Goal: Task Accomplishment & Management: Manage account settings

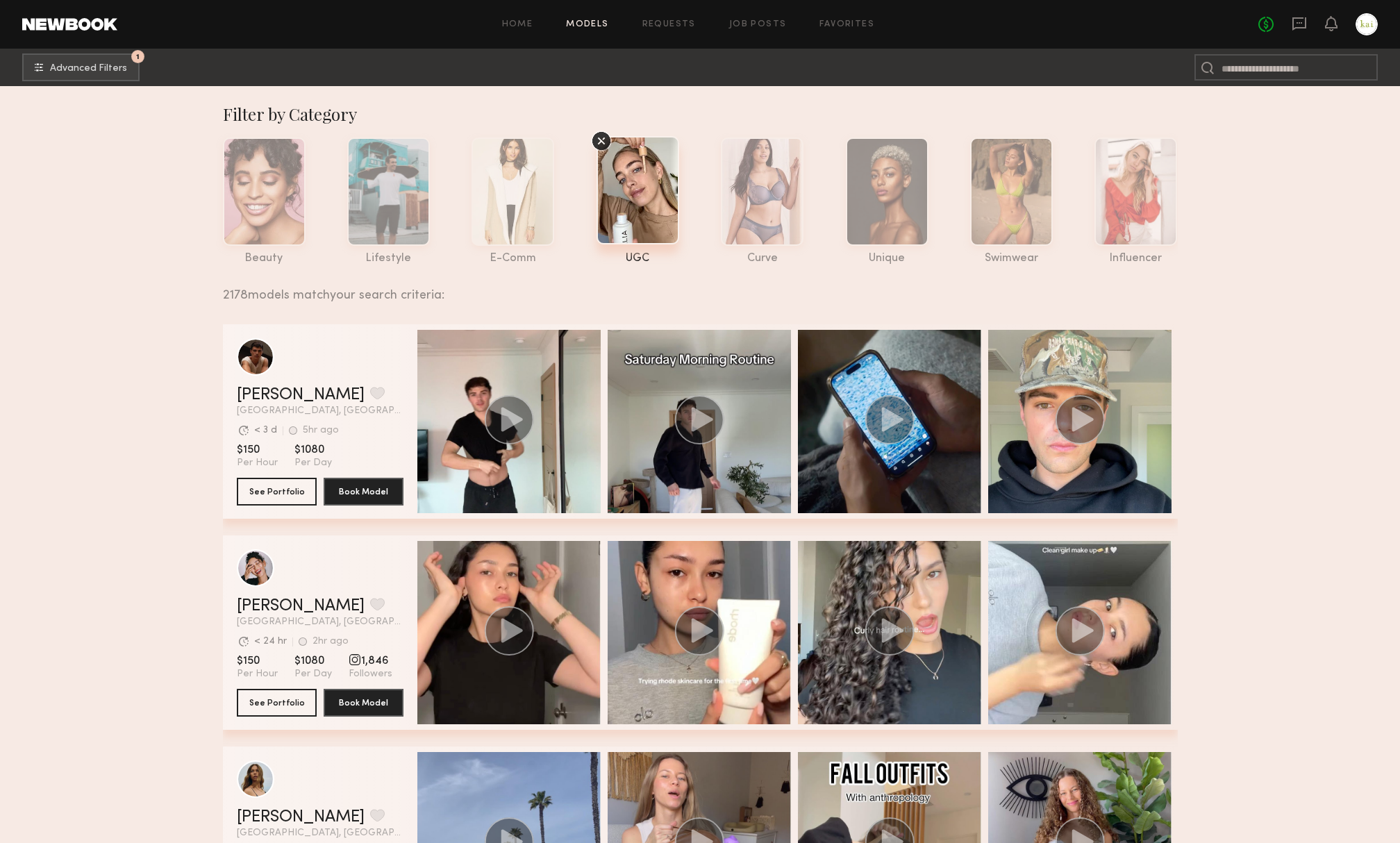
click at [1361, 23] on div at bounding box center [1366, 24] width 22 height 22
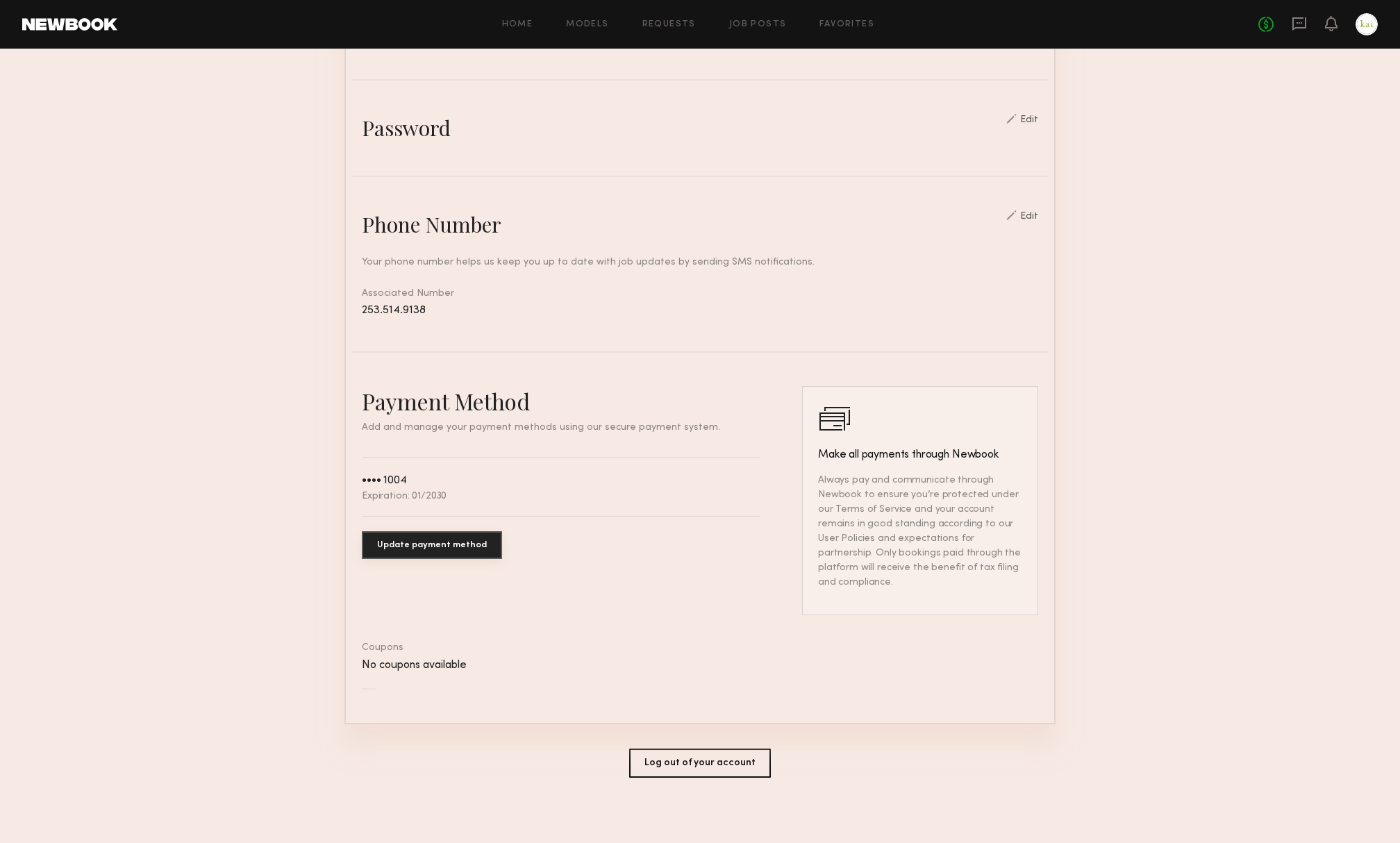
scroll to position [451, 0]
click at [676, 759] on button "Log out of your account" at bounding box center [700, 765] width 141 height 29
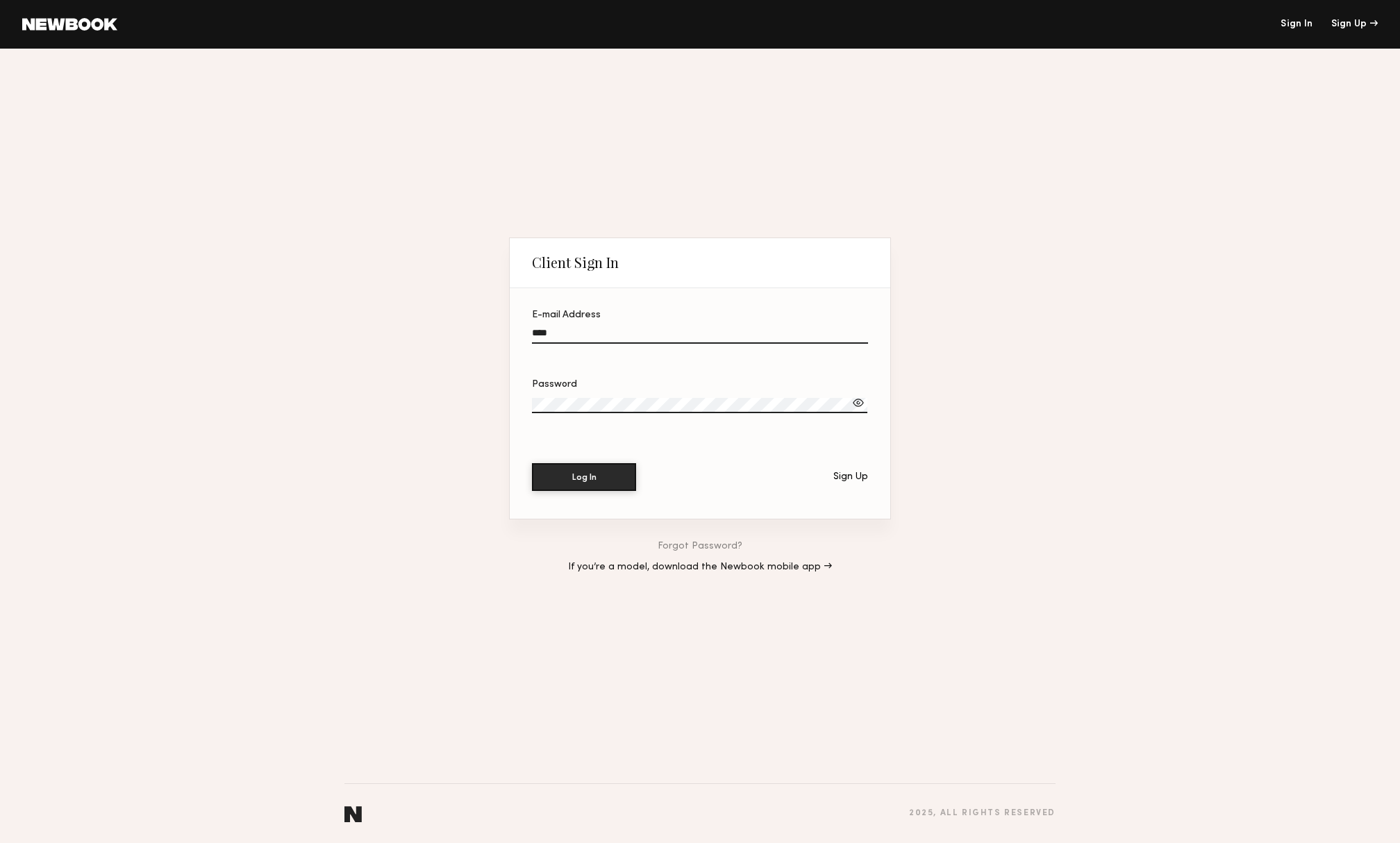
type input "**********"
click at [584, 478] on button "Log In" at bounding box center [584, 477] width 104 height 28
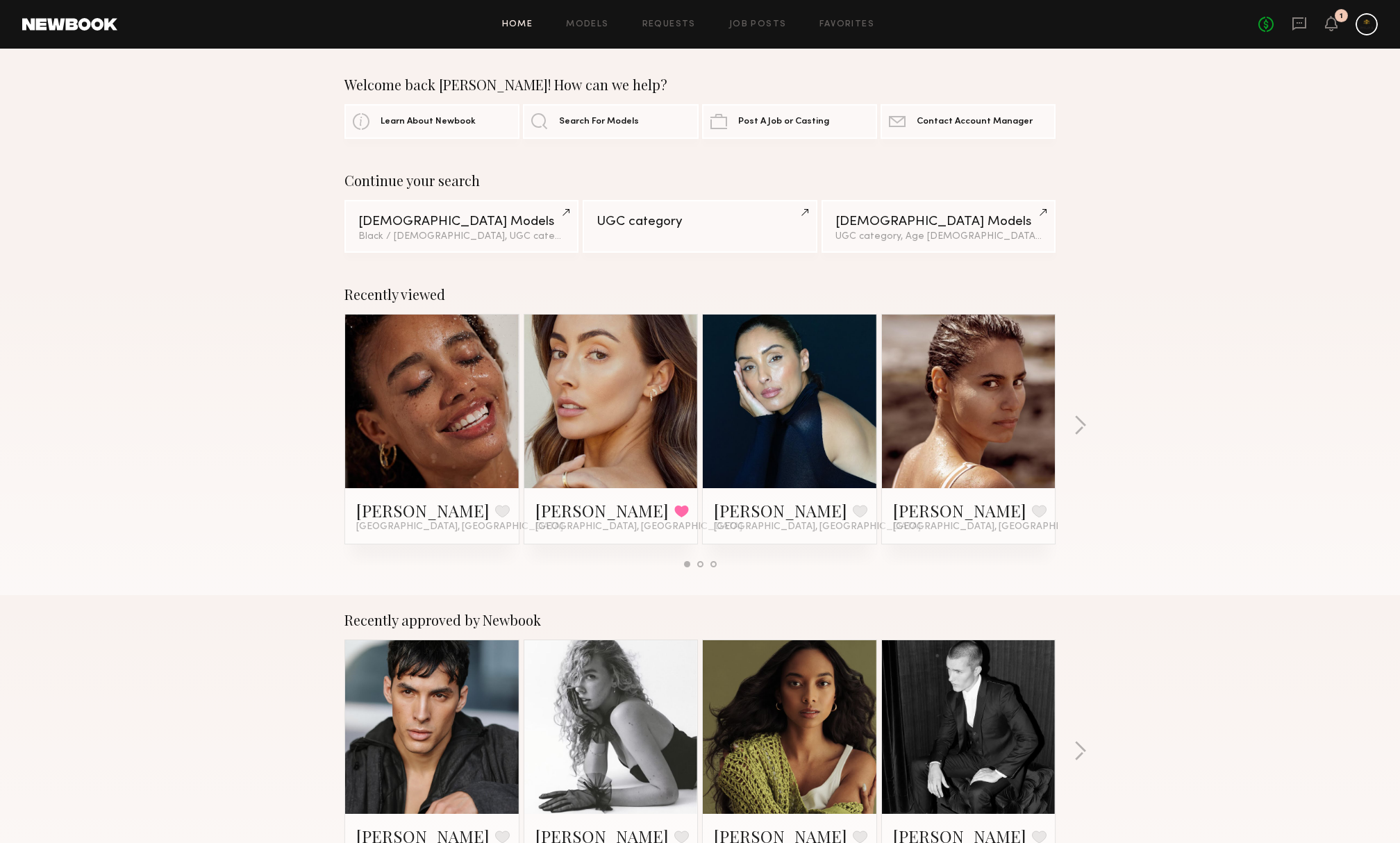
click at [1335, 14] on div "1" at bounding box center [1342, 15] width 13 height 13
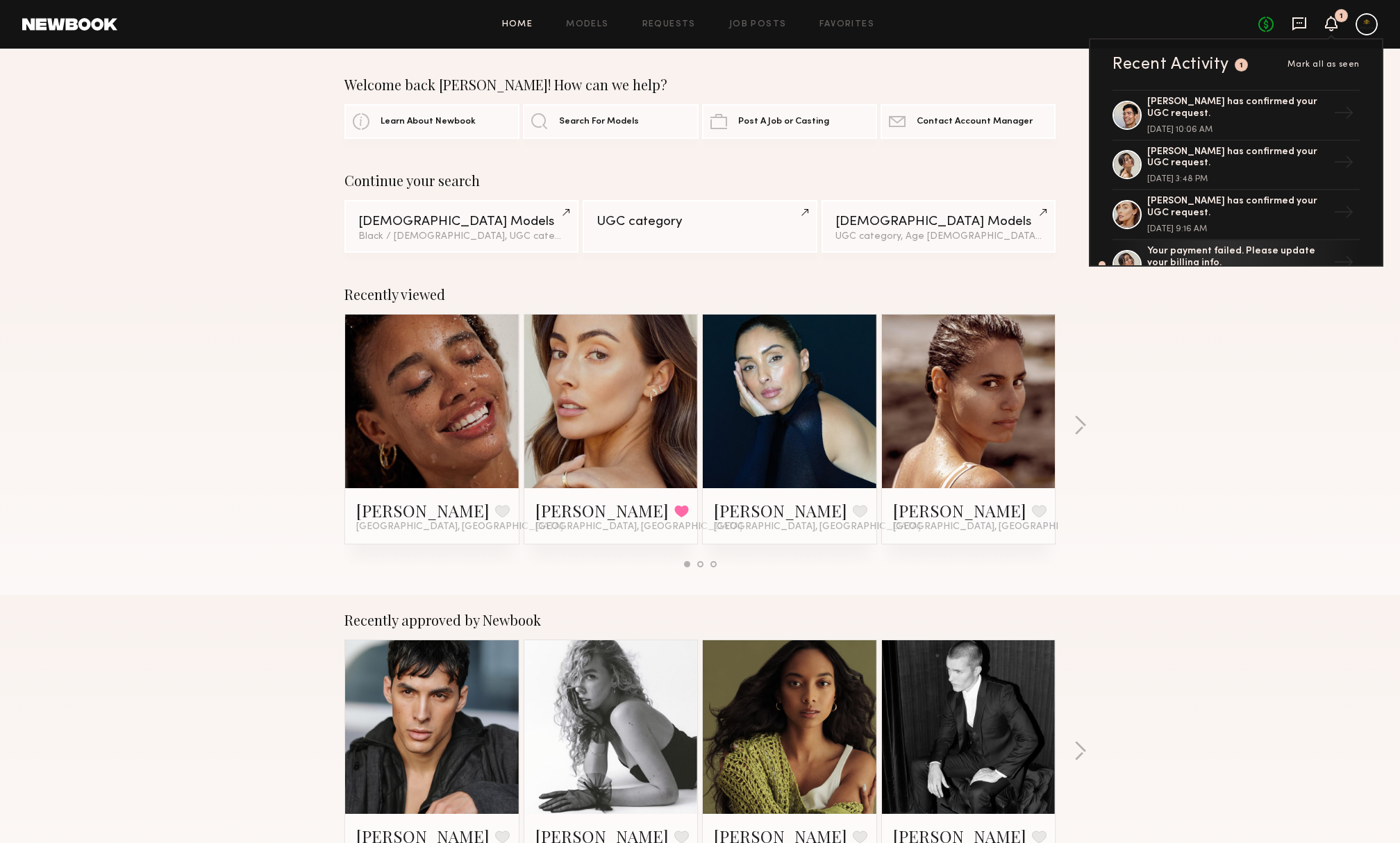
click at [1294, 17] on icon at bounding box center [1299, 24] width 14 height 13
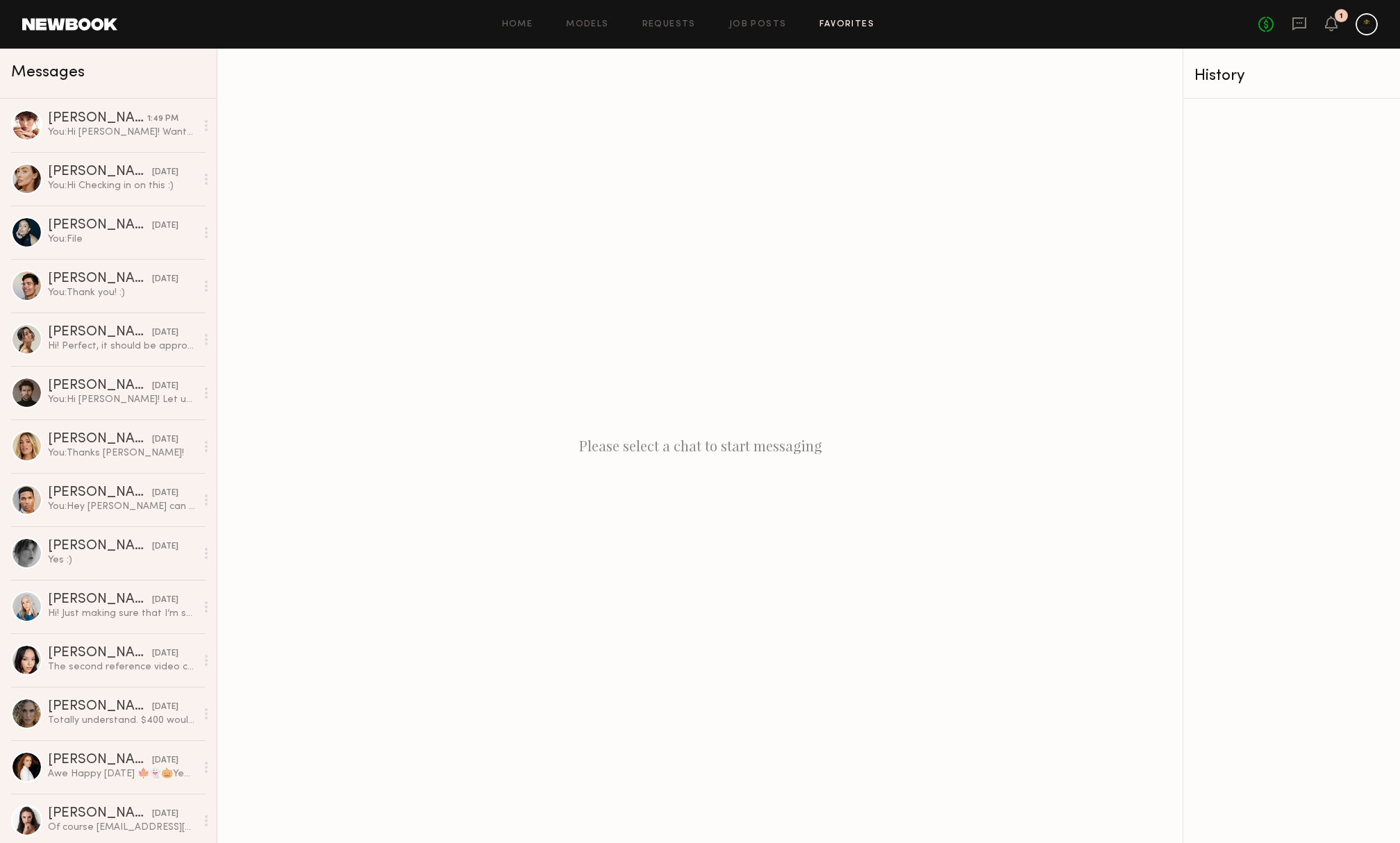
click at [837, 26] on link "Favorites" at bounding box center [846, 25] width 55 height 9
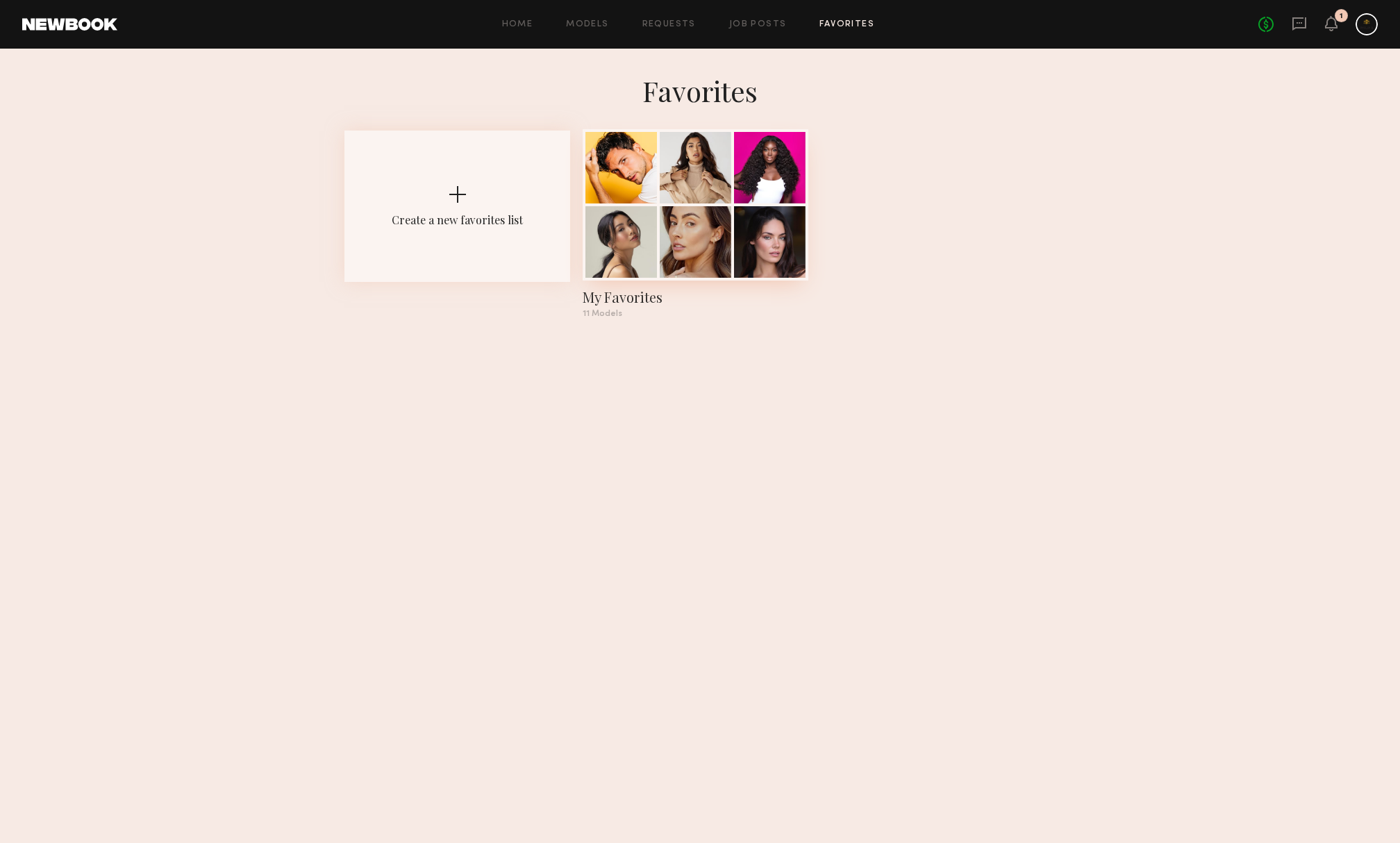
click at [620, 223] on div at bounding box center [621, 242] width 71 height 71
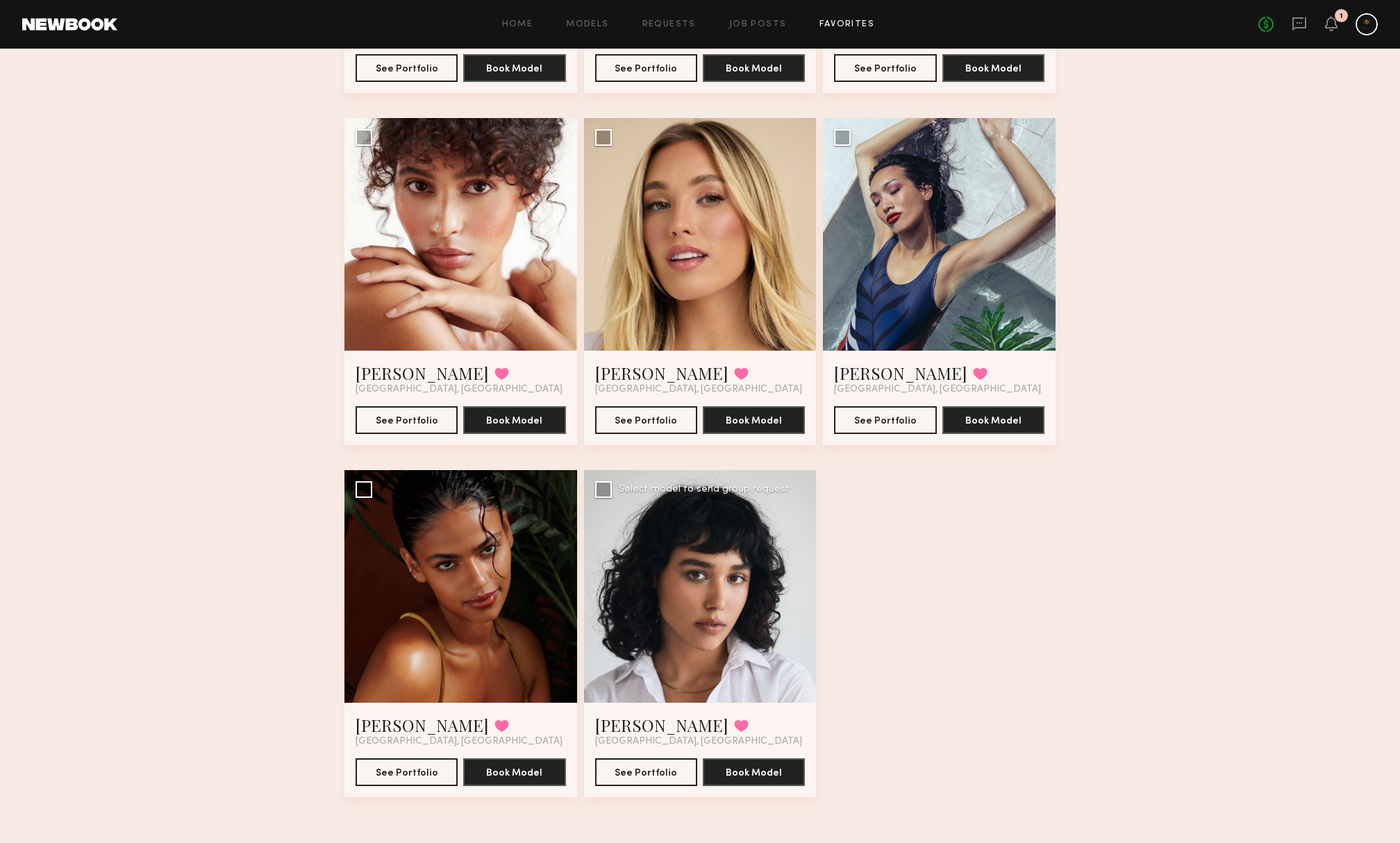
scroll to position [745, 0]
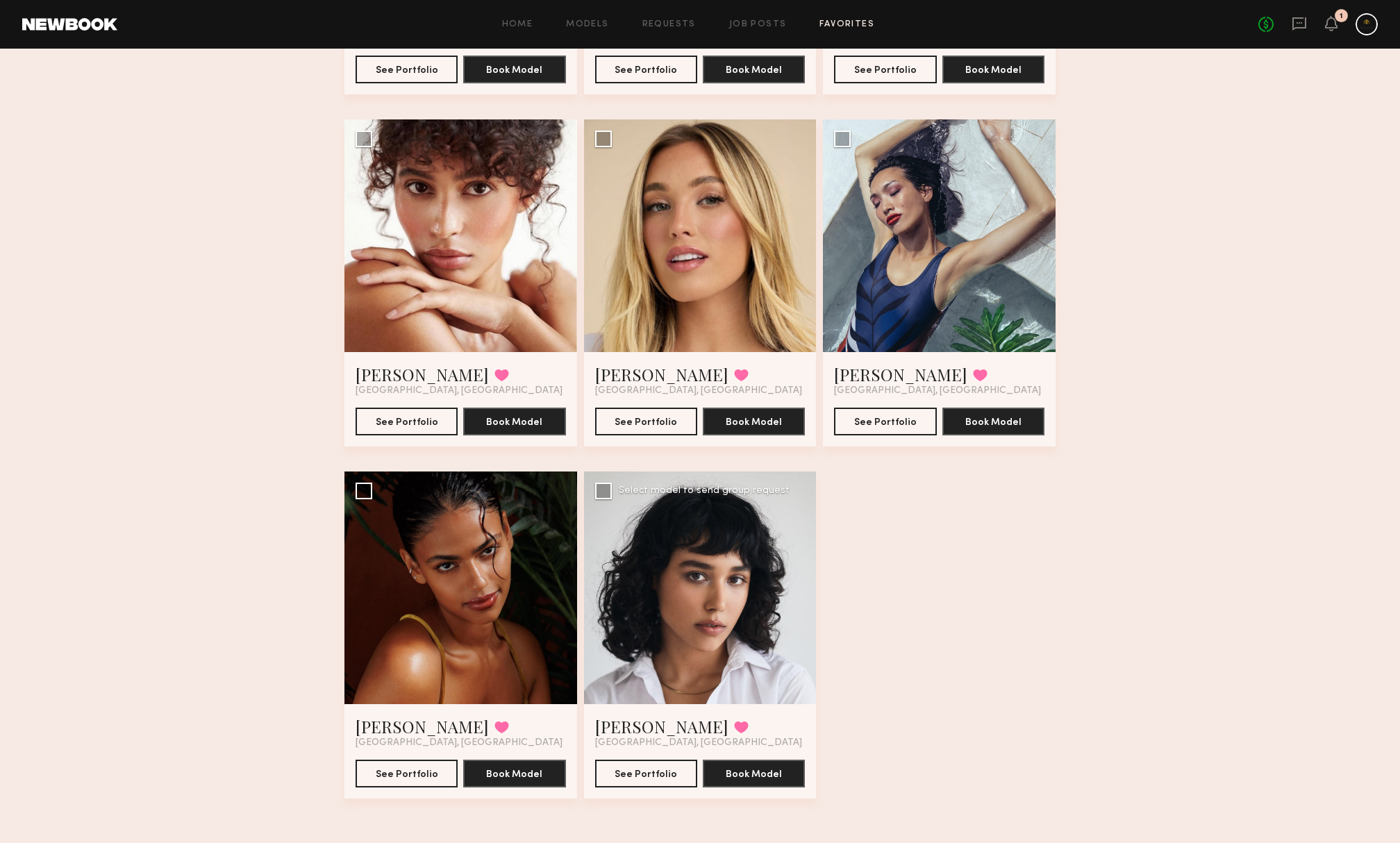
click at [759, 573] on div at bounding box center [700, 587] width 232 height 232
click at [643, 771] on button "See Portfolio" at bounding box center [646, 773] width 102 height 28
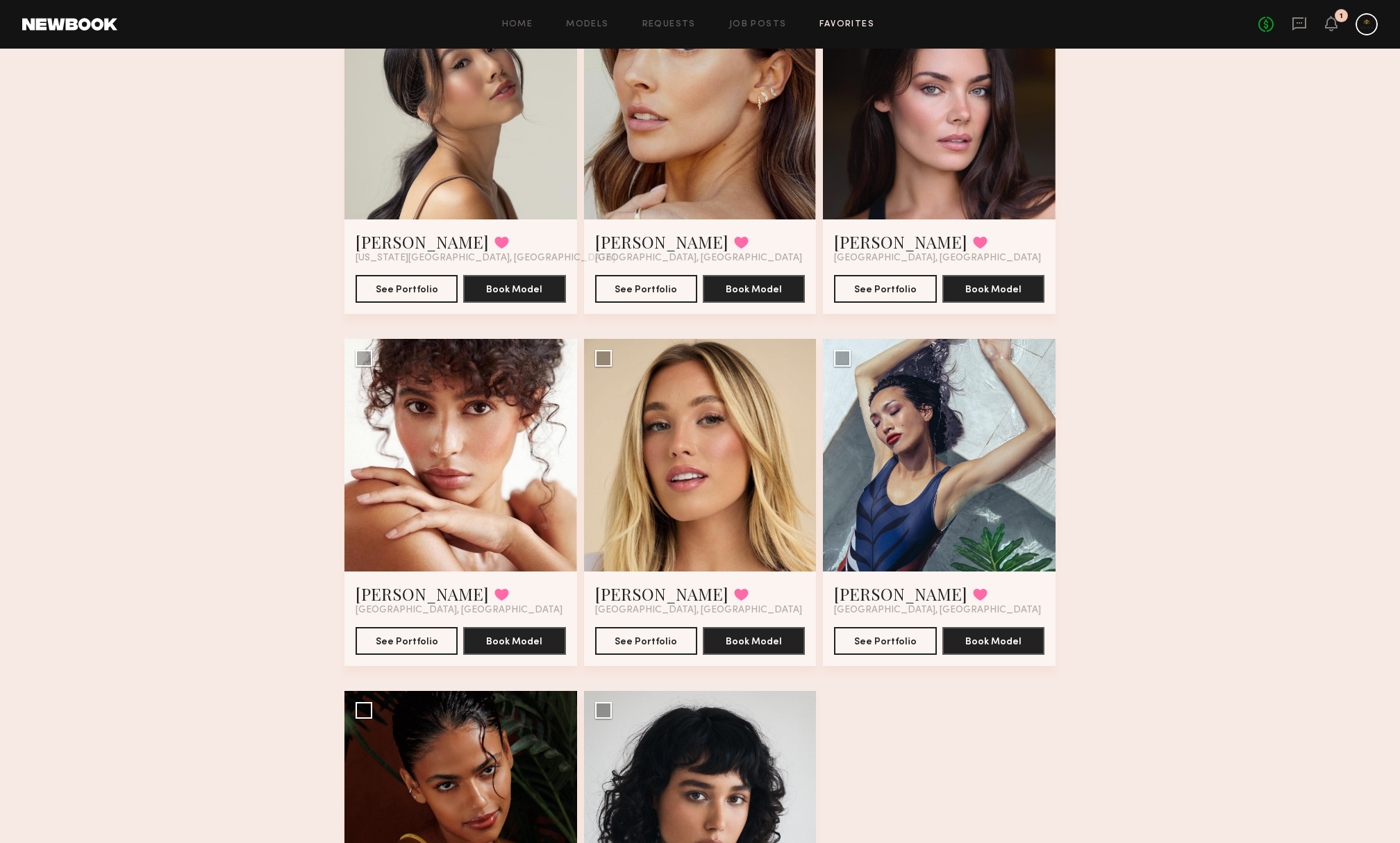
scroll to position [531, 0]
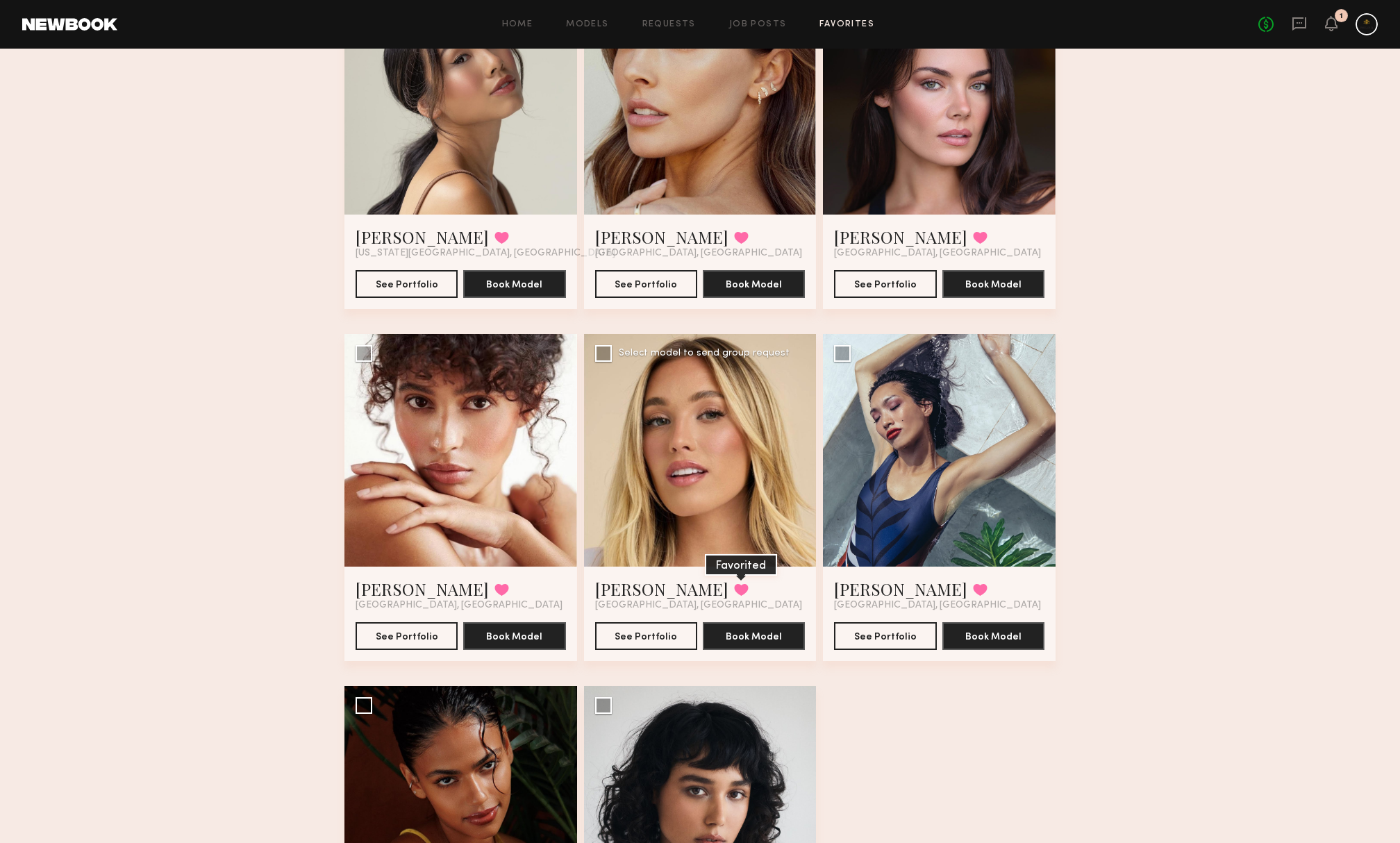
click at [734, 587] on button at bounding box center [741, 589] width 15 height 12
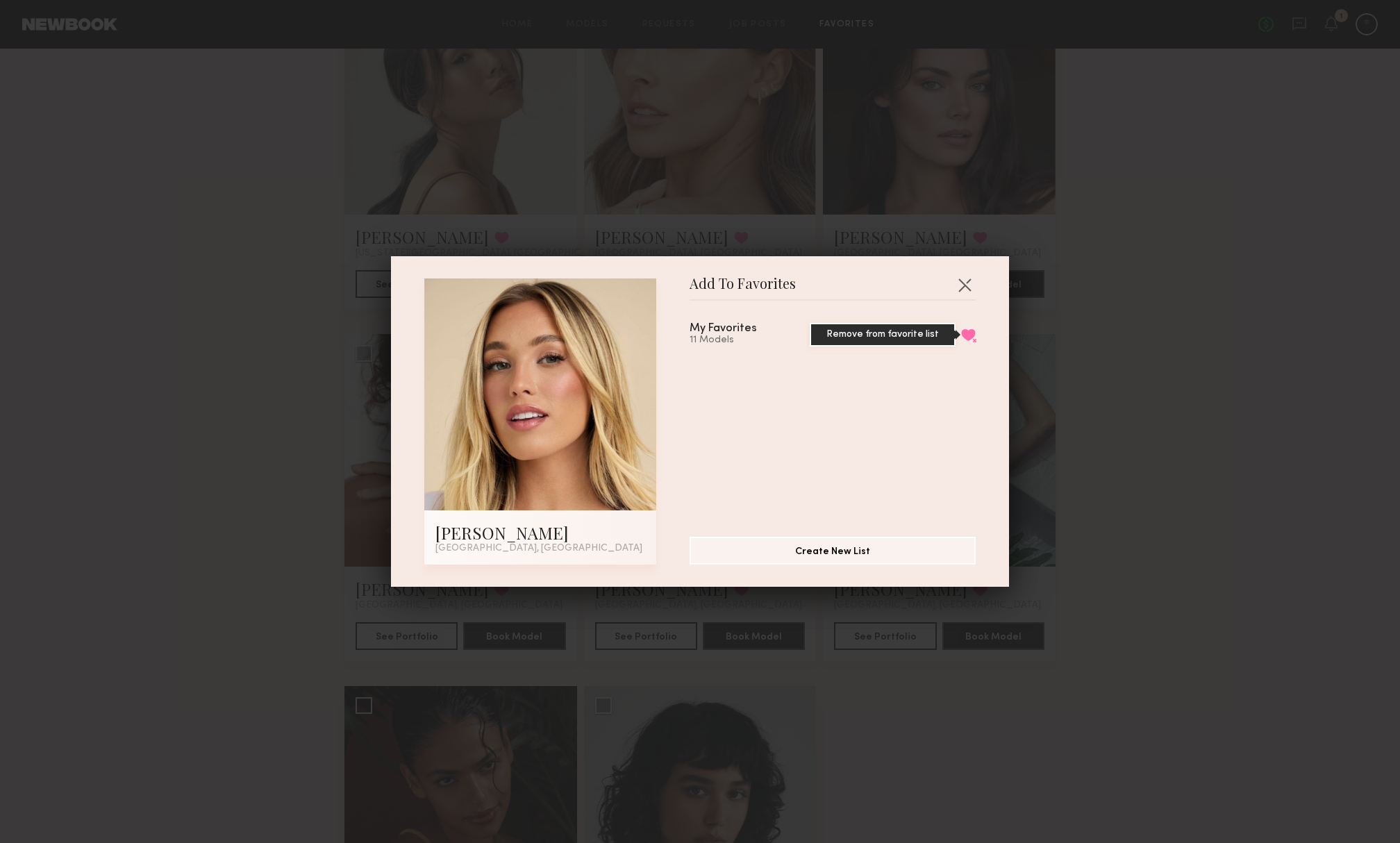
click at [967, 334] on button "Remove from favorite list" at bounding box center [969, 334] width 15 height 12
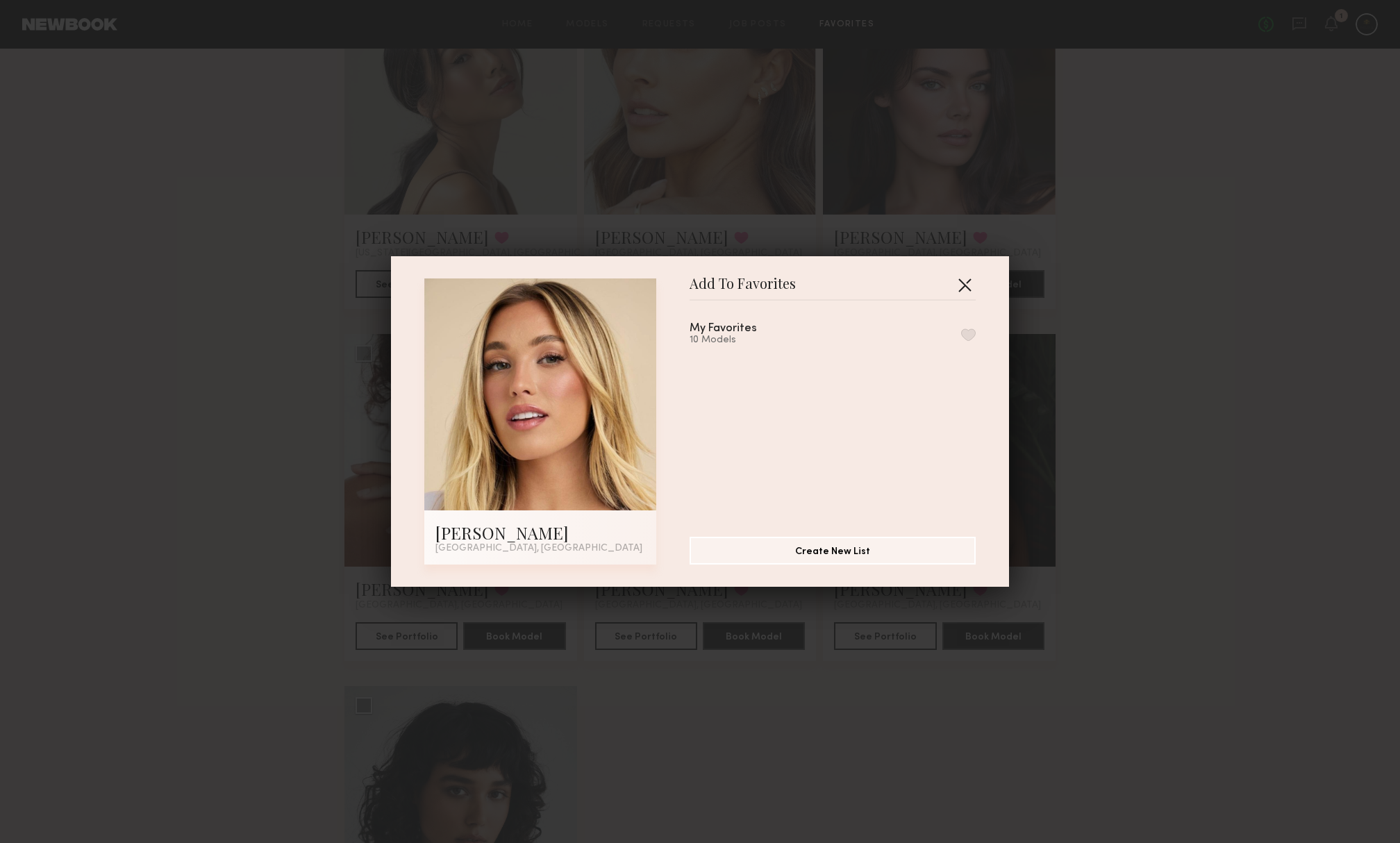
click at [956, 282] on button "button" at bounding box center [964, 284] width 22 height 22
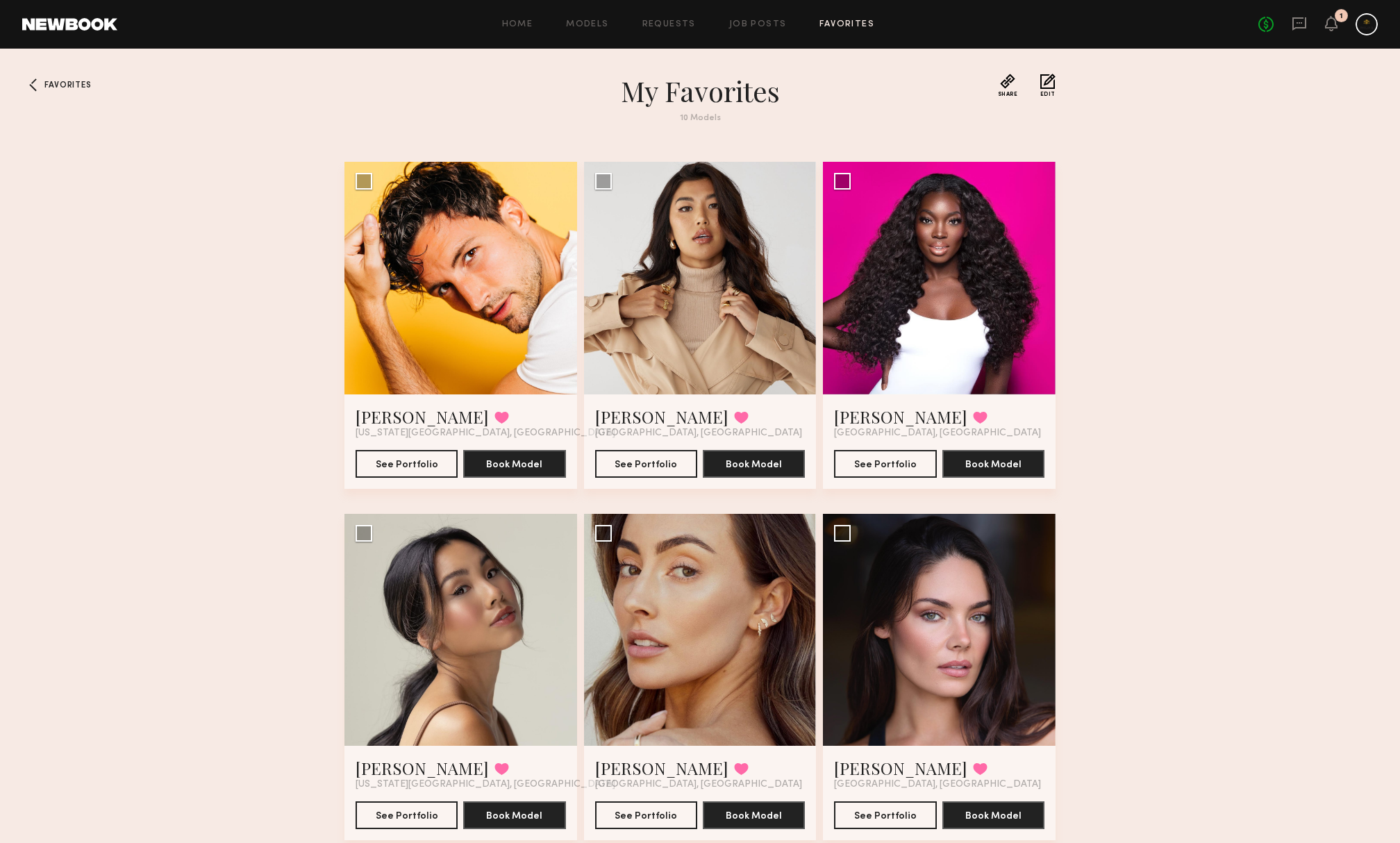
scroll to position [0, 0]
